Goal: Task Accomplishment & Management: Manage account settings

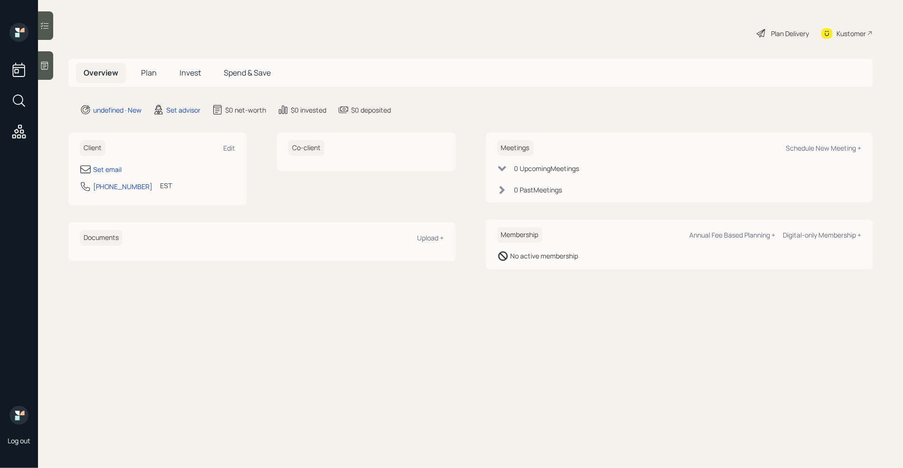
click at [46, 64] on icon at bounding box center [44, 65] width 9 height 9
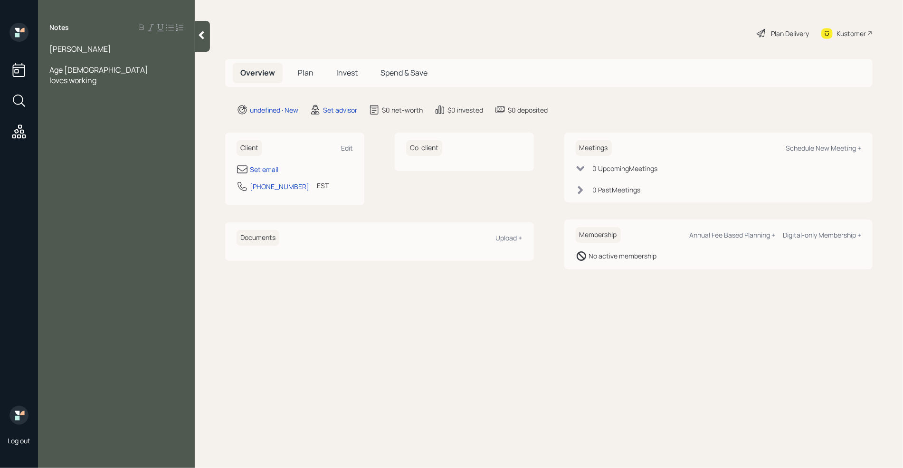
click at [114, 84] on div "loves working" at bounding box center [116, 80] width 134 height 10
click at [77, 96] on span "Savings" at bounding box center [63, 101] width 28 height 10
click at [72, 92] on div at bounding box center [116, 90] width 134 height 10
click at [76, 127] on div at bounding box center [116, 132] width 134 height 10
click at [78, 125] on div "IRAs" at bounding box center [116, 122] width 134 height 10
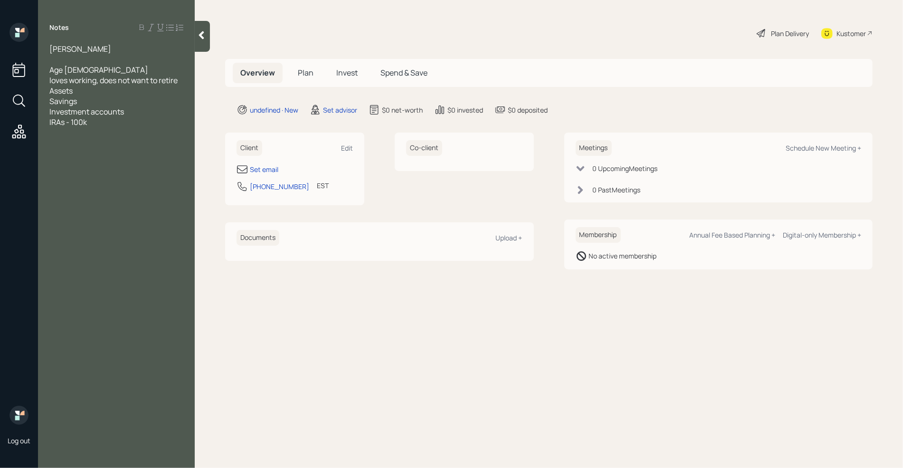
click at [90, 102] on div "Savings" at bounding box center [116, 101] width 134 height 10
click at [131, 110] on div "Investment accounts" at bounding box center [116, 111] width 134 height 10
click at [101, 99] on div "Savings" at bounding box center [116, 101] width 134 height 10
click at [112, 120] on div "IRAs - 100k" at bounding box center [116, 122] width 134 height 10
click at [97, 215] on div "650 a week" at bounding box center [116, 216] width 134 height 10
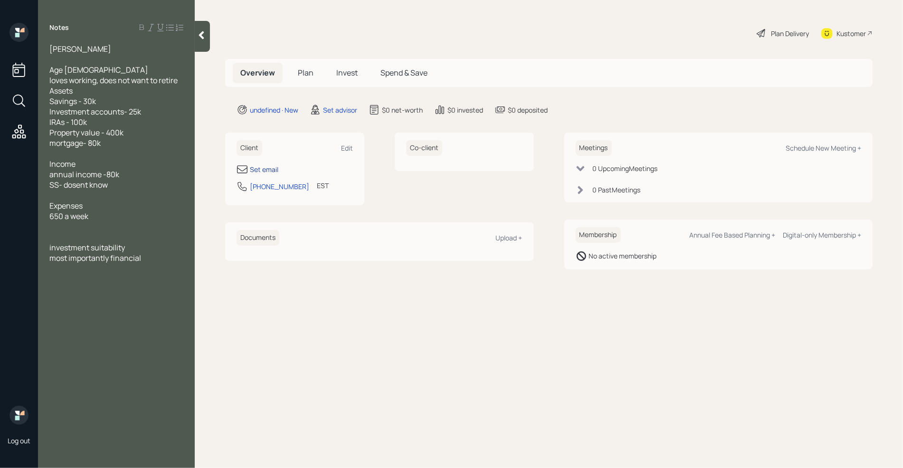
click at [267, 170] on div "Set email" at bounding box center [264, 169] width 28 height 10
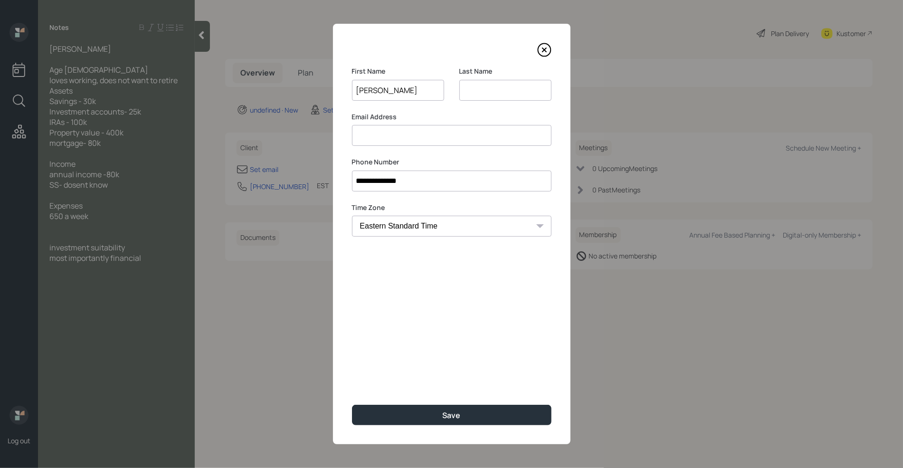
type input "[PERSON_NAME]"
click at [478, 85] on input at bounding box center [505, 90] width 92 height 21
type input "Petertson"
click at [407, 131] on input at bounding box center [451, 135] width 199 height 21
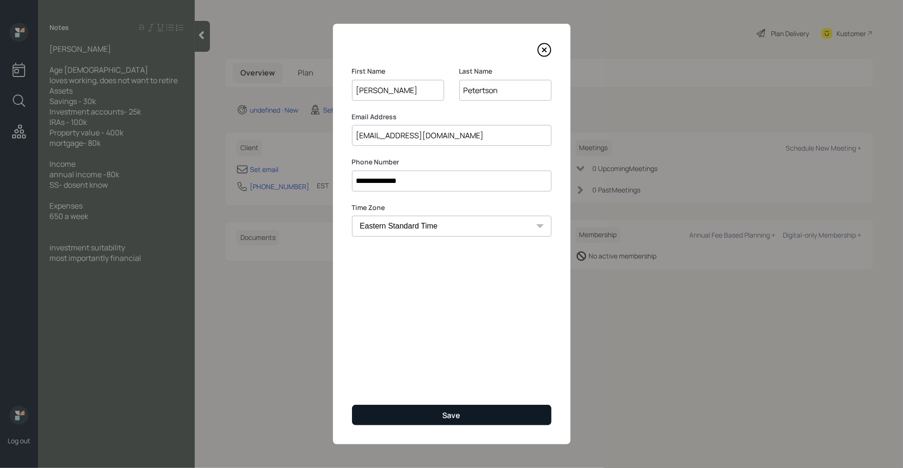
type input "[EMAIL_ADDRESS][DOMAIN_NAME]"
click at [460, 417] on div "Save" at bounding box center [452, 415] width 18 height 10
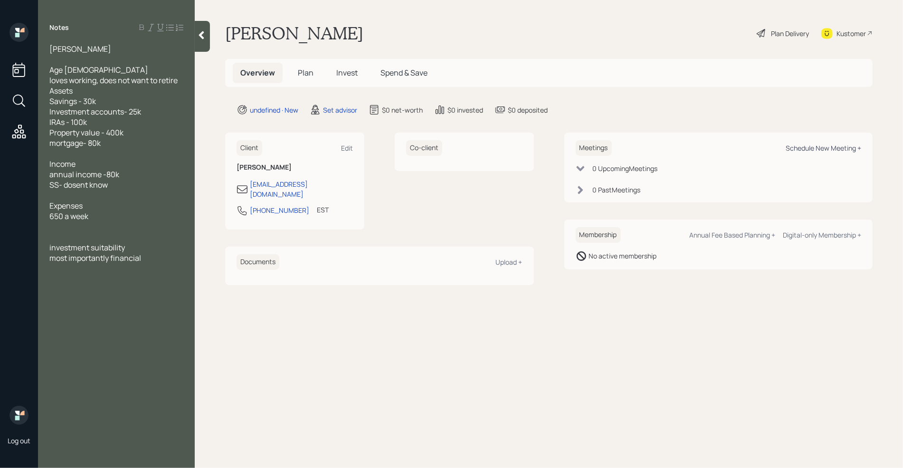
click at [825, 151] on div "Schedule New Meeting +" at bounding box center [824, 147] width 76 height 9
select select "round-[PERSON_NAME]"
